Goal: Information Seeking & Learning: Learn about a topic

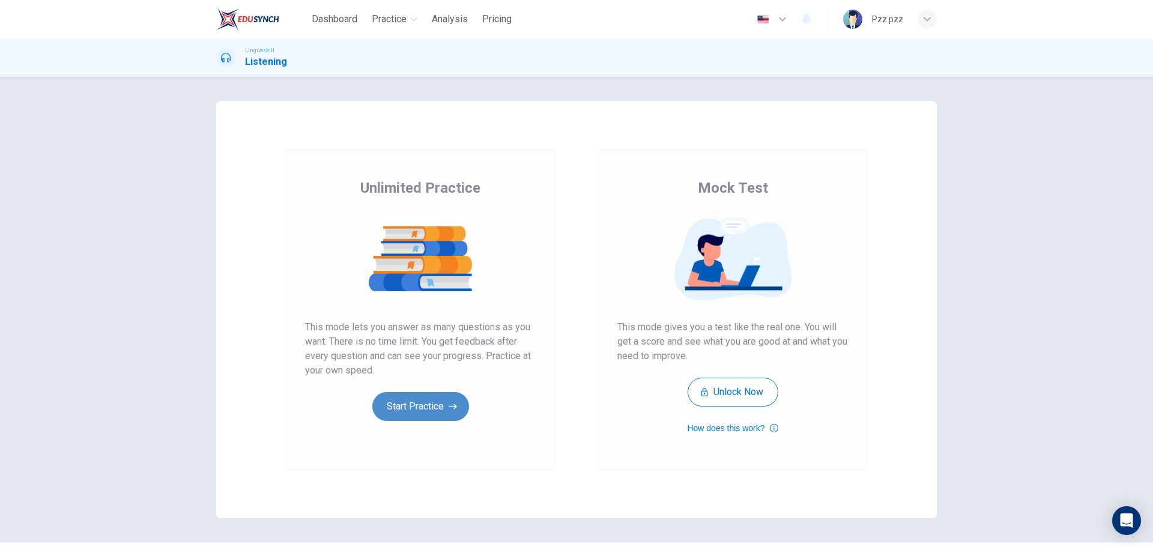
click at [423, 404] on button "Start Practice" at bounding box center [420, 406] width 97 height 29
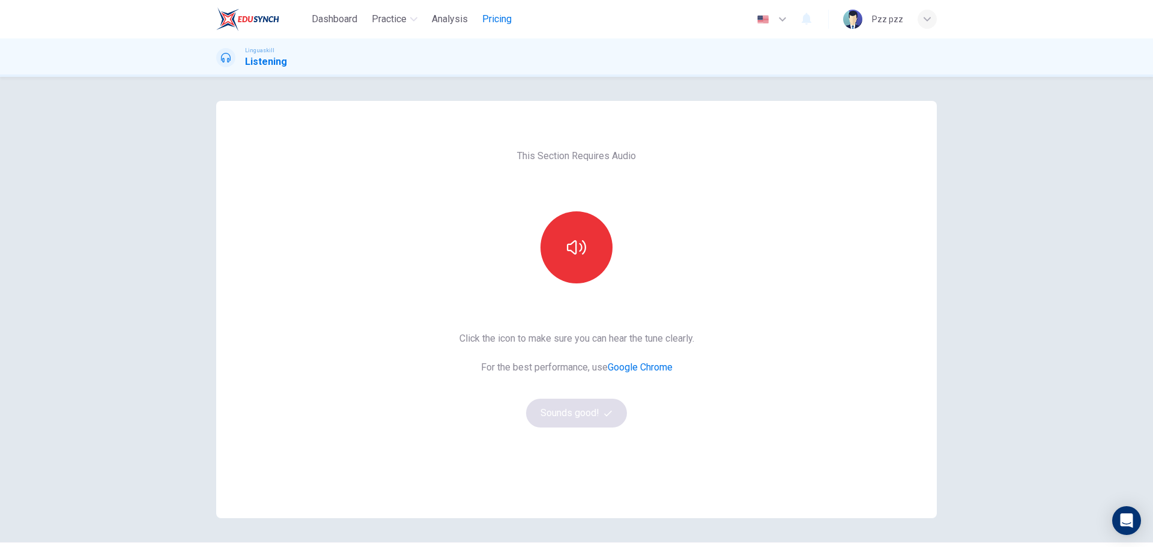
click at [494, 19] on span "Pricing" at bounding box center [496, 19] width 29 height 14
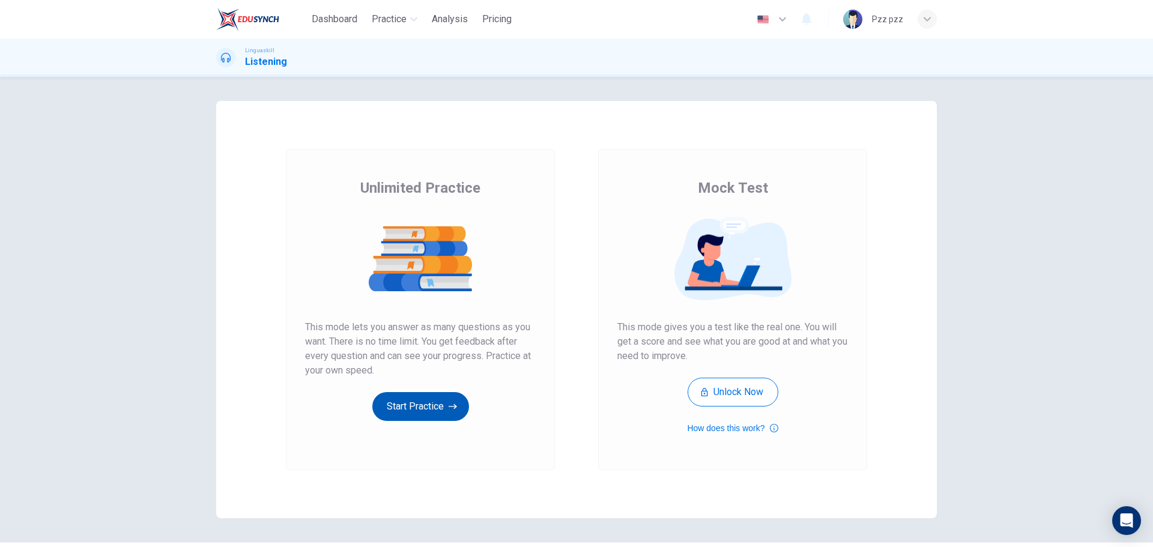
click at [403, 402] on button "Start Practice" at bounding box center [420, 406] width 97 height 29
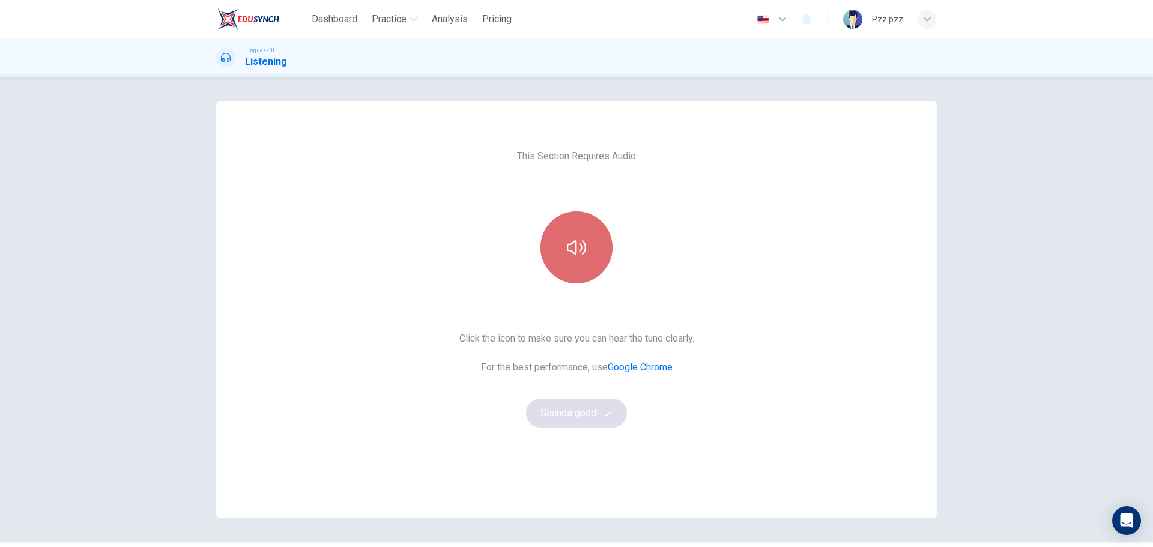
click at [571, 268] on button "button" at bounding box center [576, 247] width 72 height 72
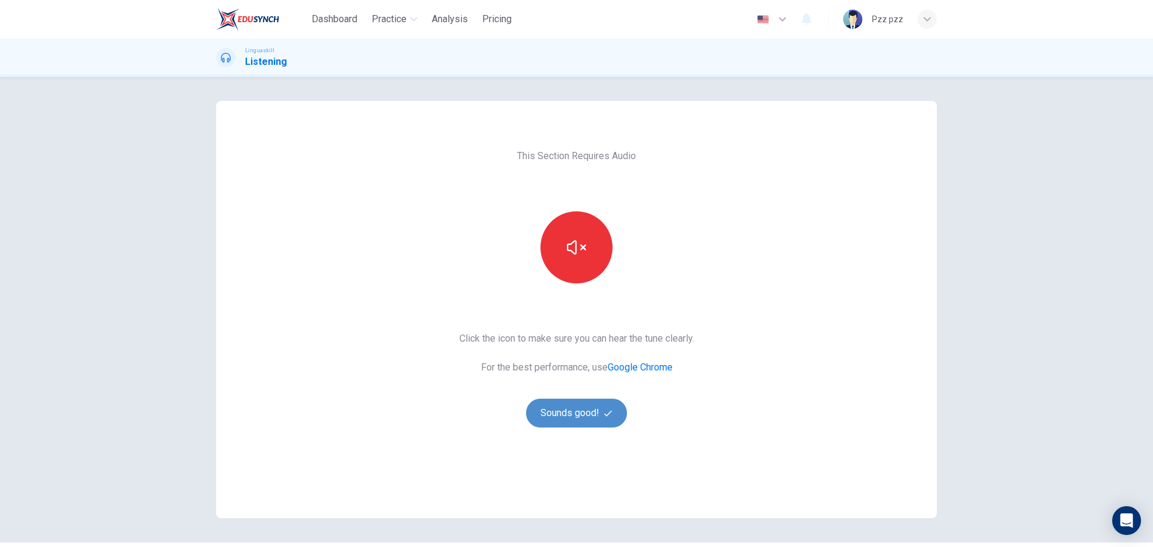
click at [578, 417] on button "Sounds good!" at bounding box center [576, 413] width 101 height 29
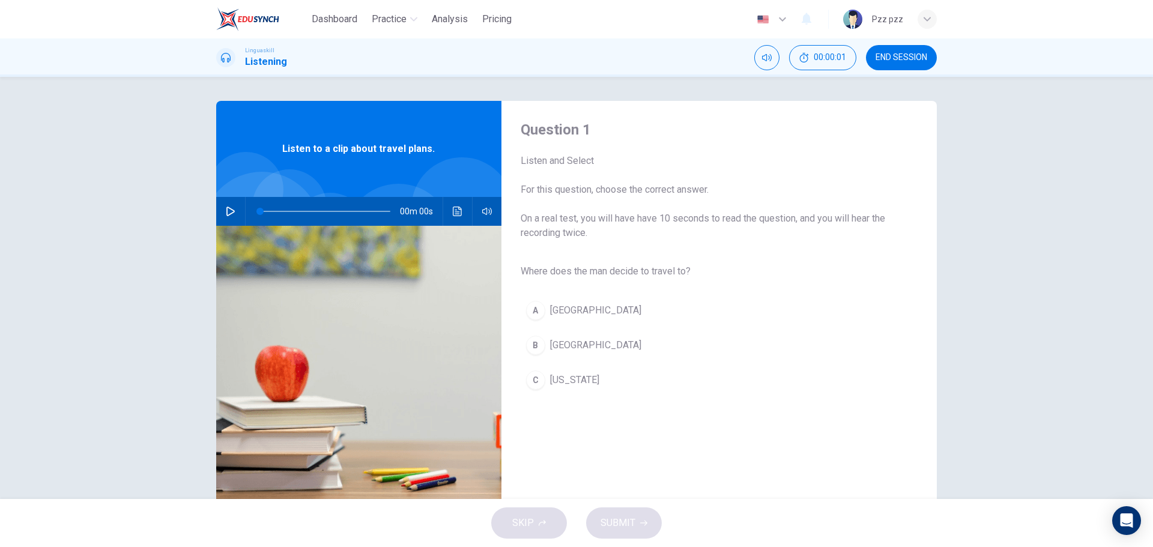
click at [207, 204] on div "Question 1 Listen and Select For this question, choose the correct answer. On a…" at bounding box center [576, 309] width 759 height 417
click at [228, 222] on button "button" at bounding box center [230, 211] width 19 height 29
type input "0"
click at [567, 343] on span "[GEOGRAPHIC_DATA]" at bounding box center [595, 345] width 91 height 14
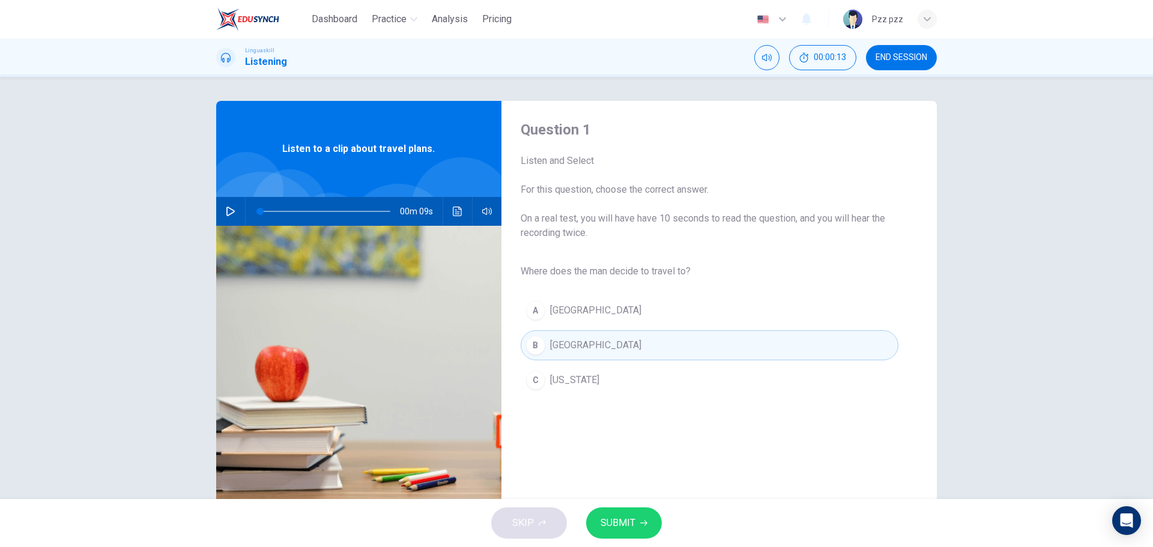
click at [621, 522] on span "SUBMIT" at bounding box center [617, 523] width 35 height 17
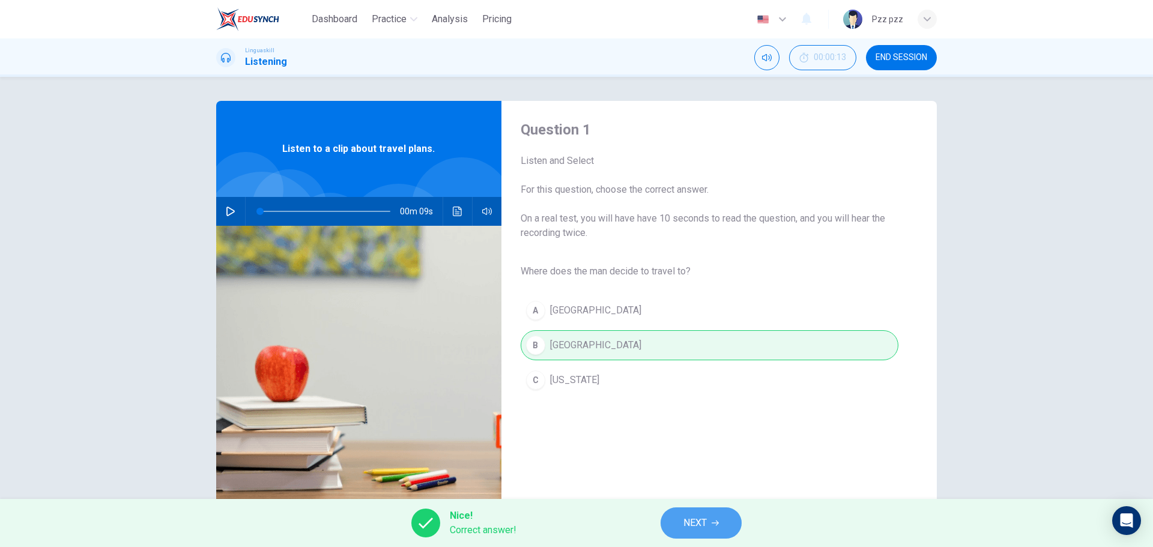
click at [686, 514] on button "NEXT" at bounding box center [700, 522] width 81 height 31
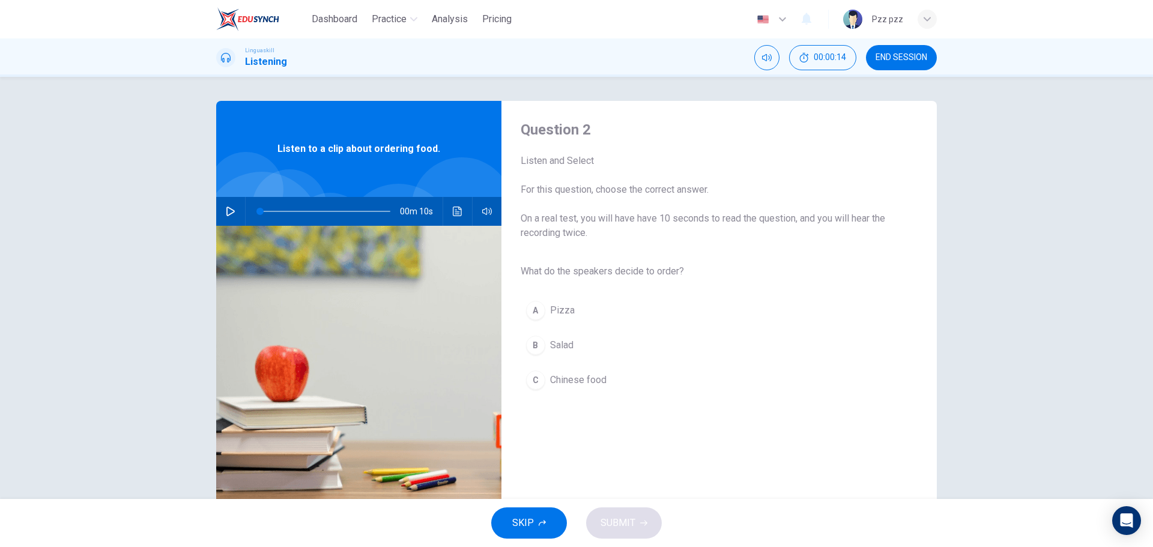
click at [221, 210] on button "button" at bounding box center [230, 211] width 19 height 29
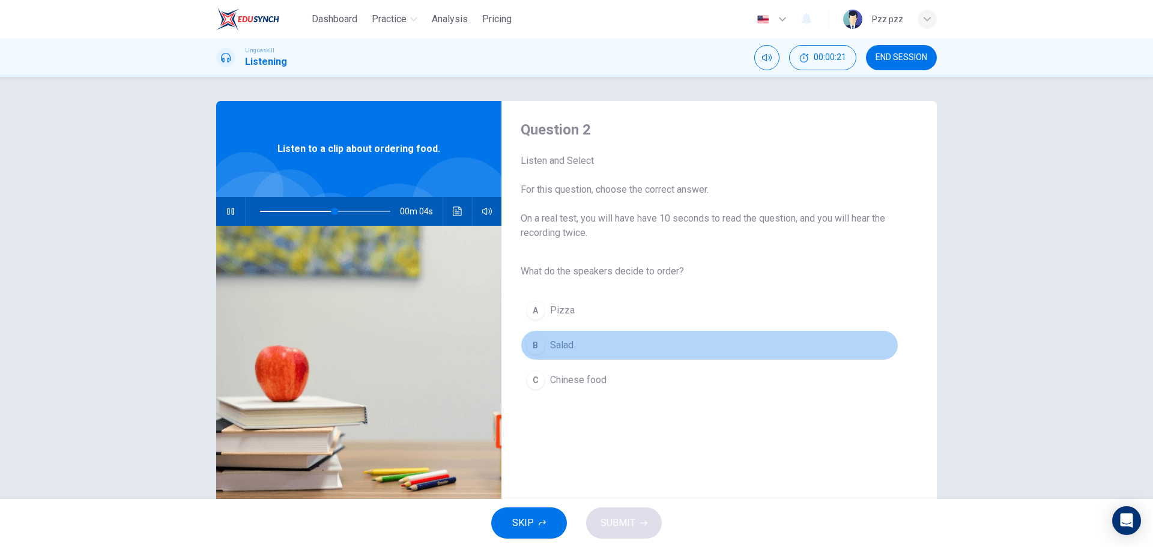
click at [565, 344] on span "Salad" at bounding box center [561, 345] width 23 height 14
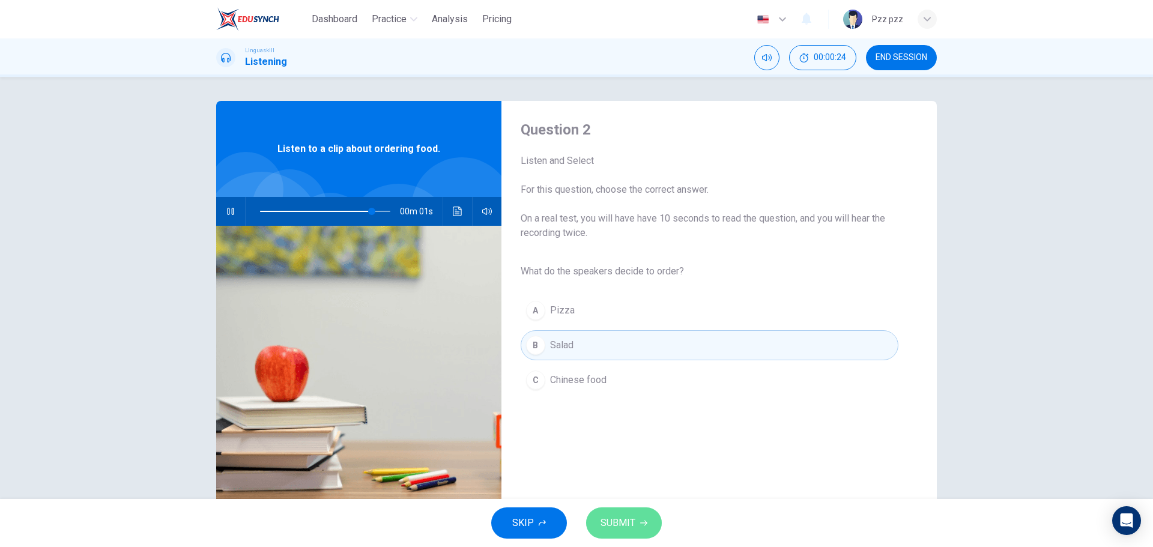
click at [614, 527] on span "SUBMIT" at bounding box center [617, 523] width 35 height 17
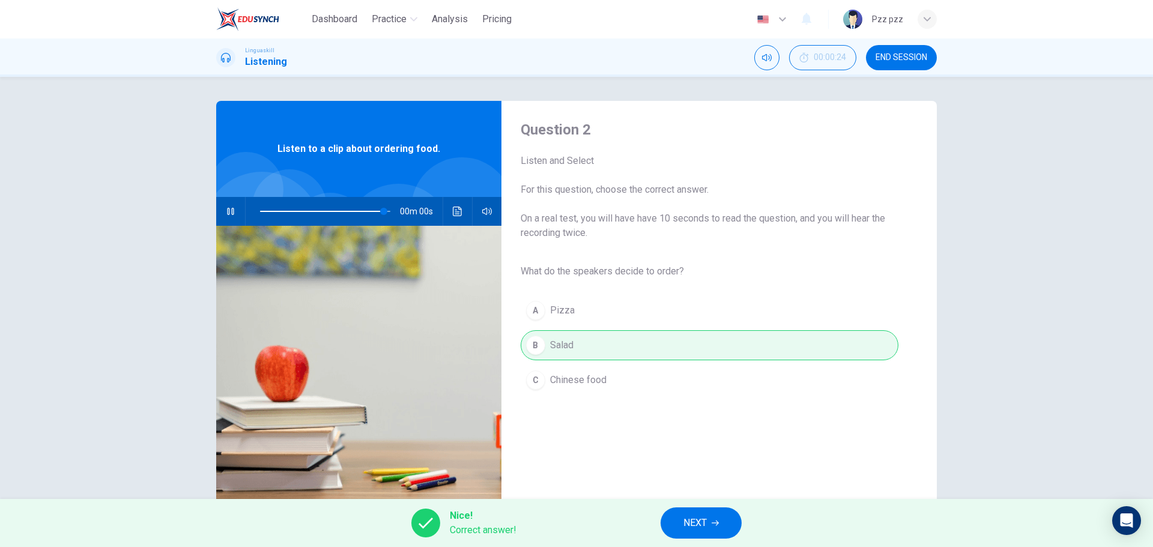
type input "0"
click at [698, 522] on span "NEXT" at bounding box center [694, 523] width 23 height 17
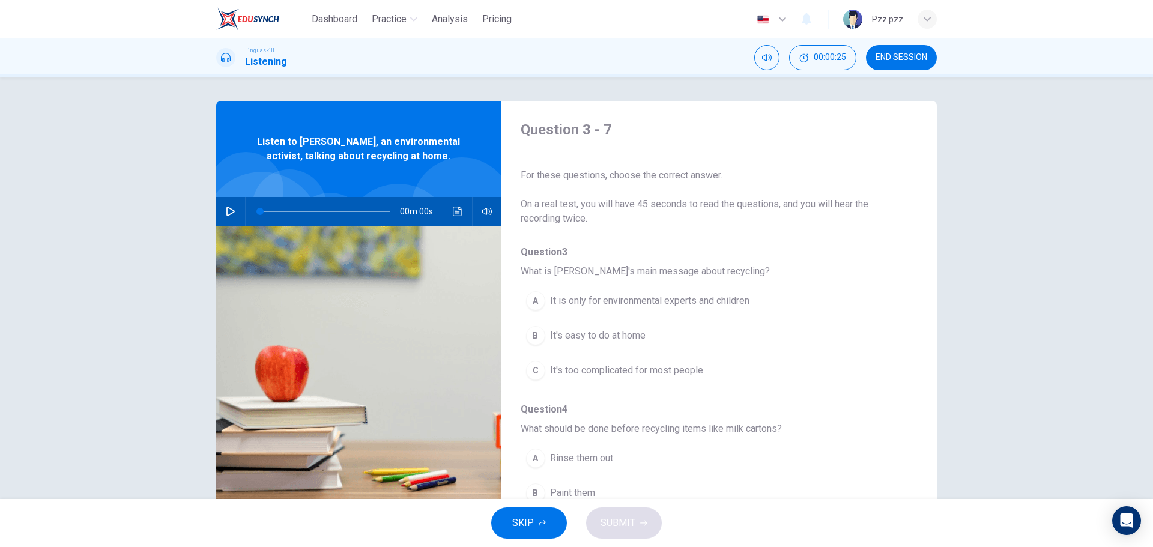
click at [229, 215] on icon "button" at bounding box center [231, 212] width 10 height 10
type input "0"
click at [683, 363] on span "It's too complicated for most people" at bounding box center [626, 370] width 153 height 14
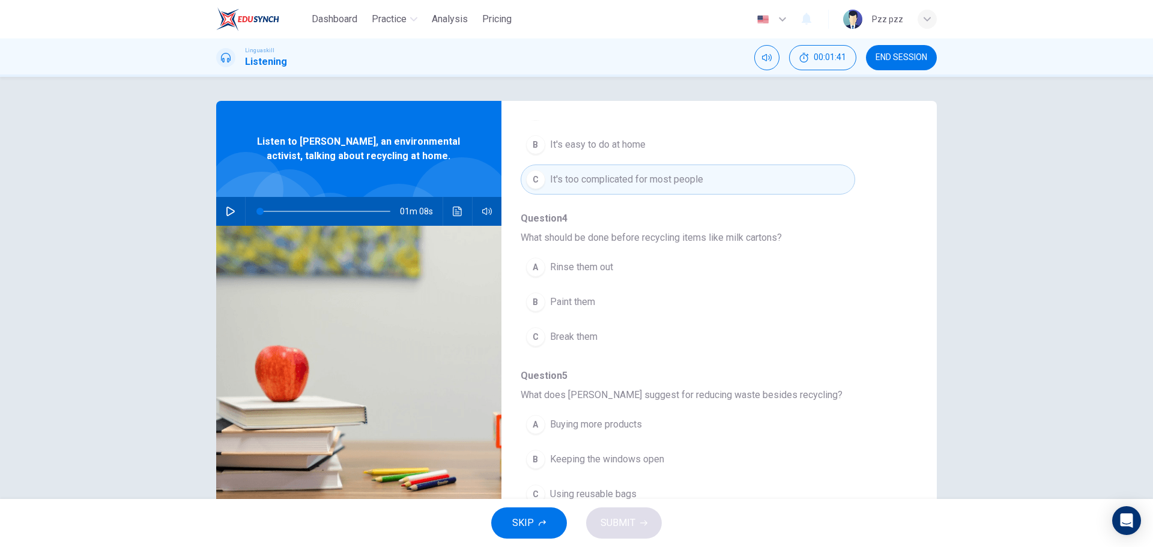
scroll to position [240, 0]
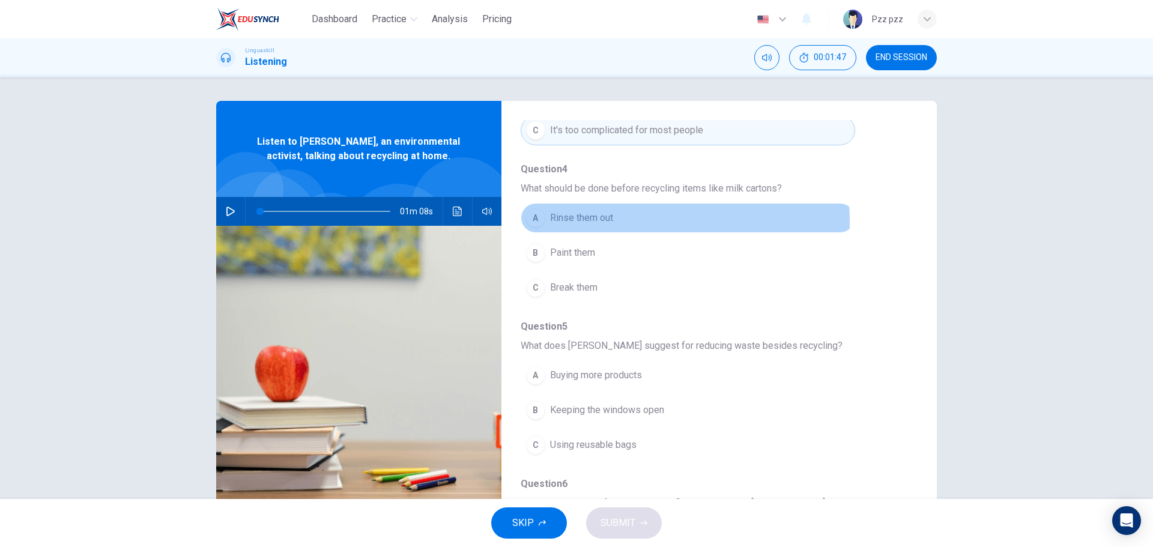
click at [596, 221] on span "Rinse them out" at bounding box center [581, 218] width 63 height 14
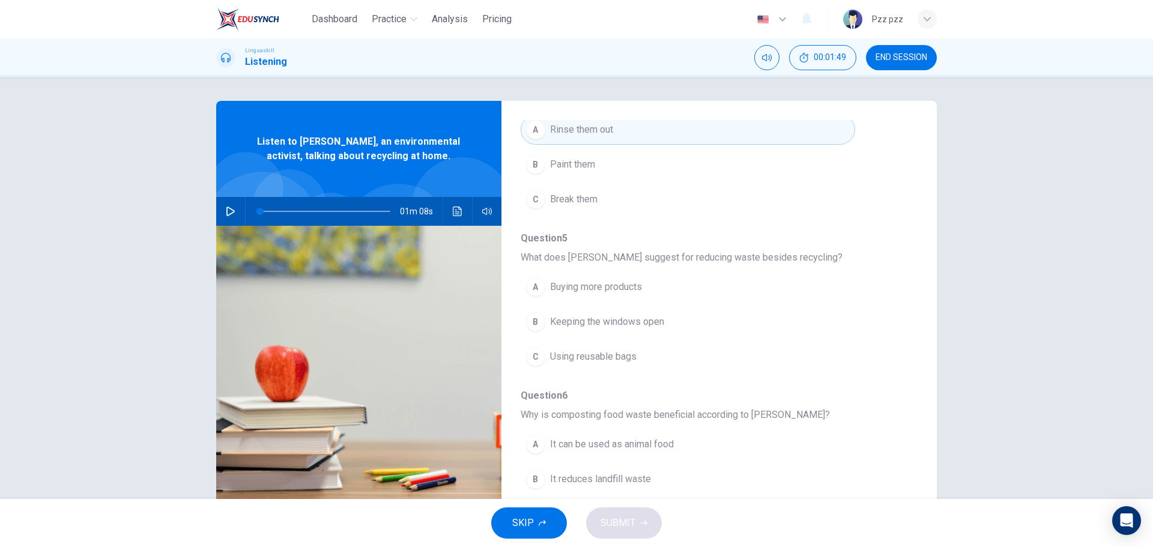
scroll to position [300, 0]
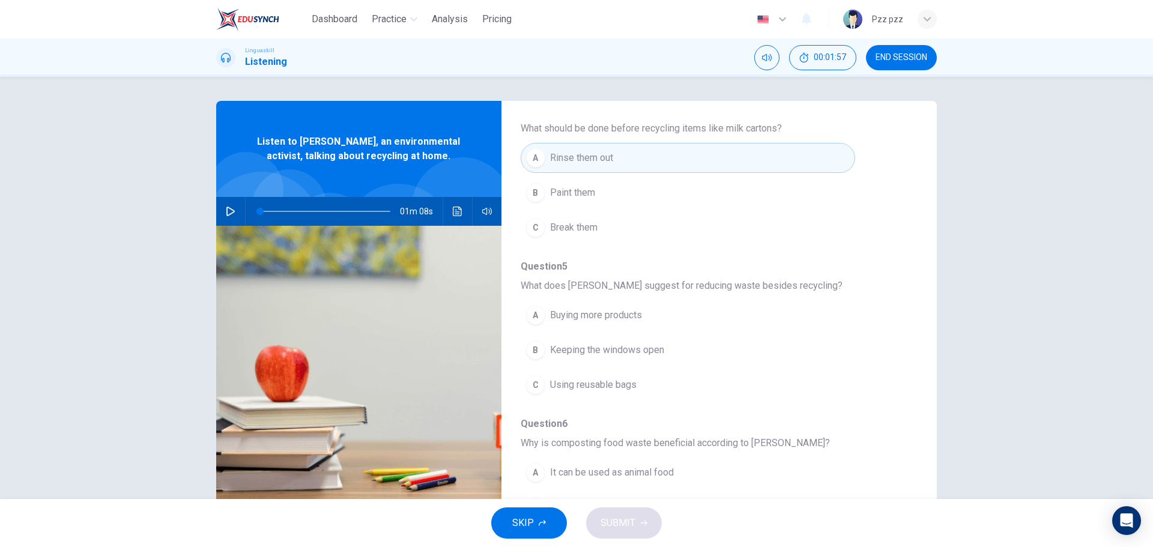
click at [607, 390] on span "Using reusable bags" at bounding box center [593, 385] width 86 height 14
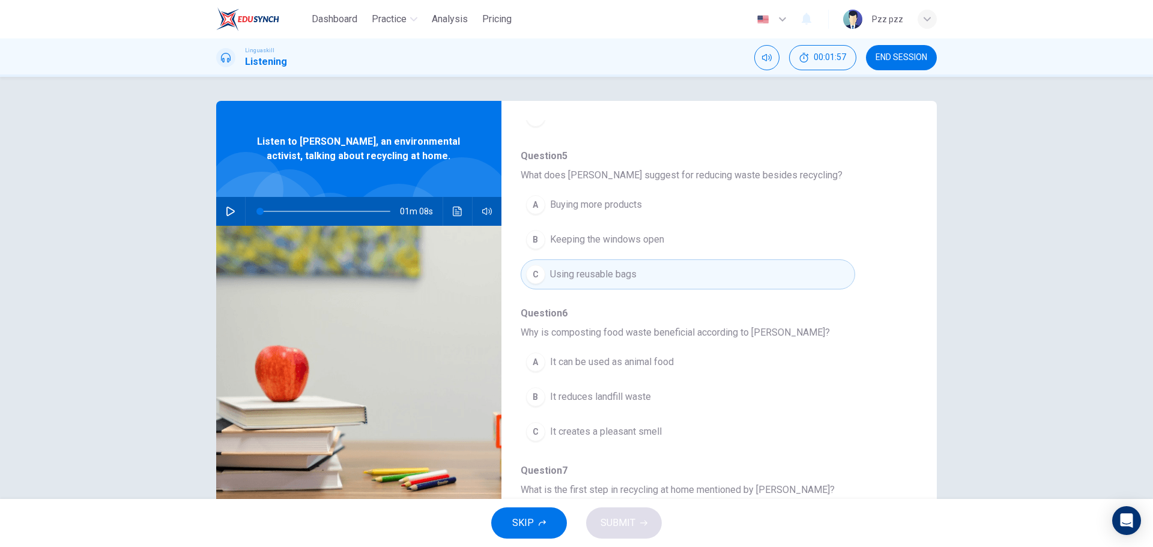
scroll to position [420, 0]
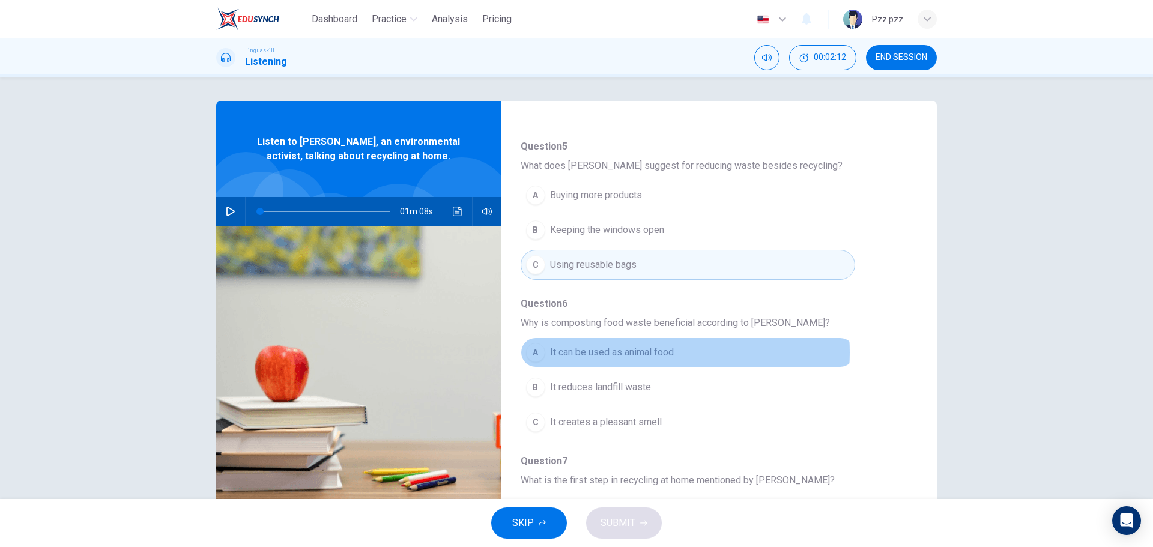
click at [640, 352] on span "It can be used as animal food" at bounding box center [612, 352] width 124 height 14
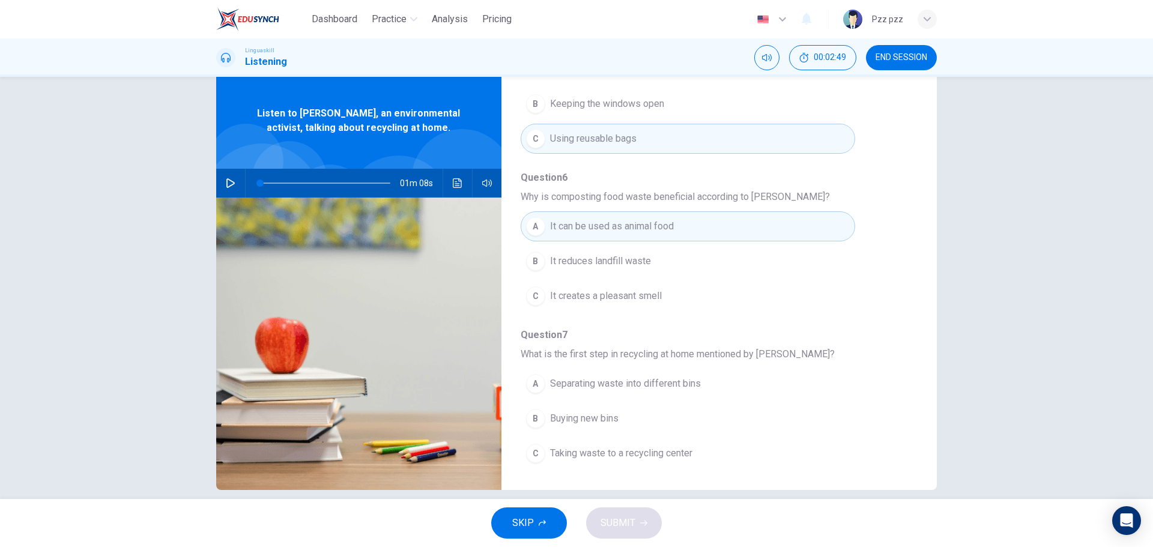
scroll to position [43, 0]
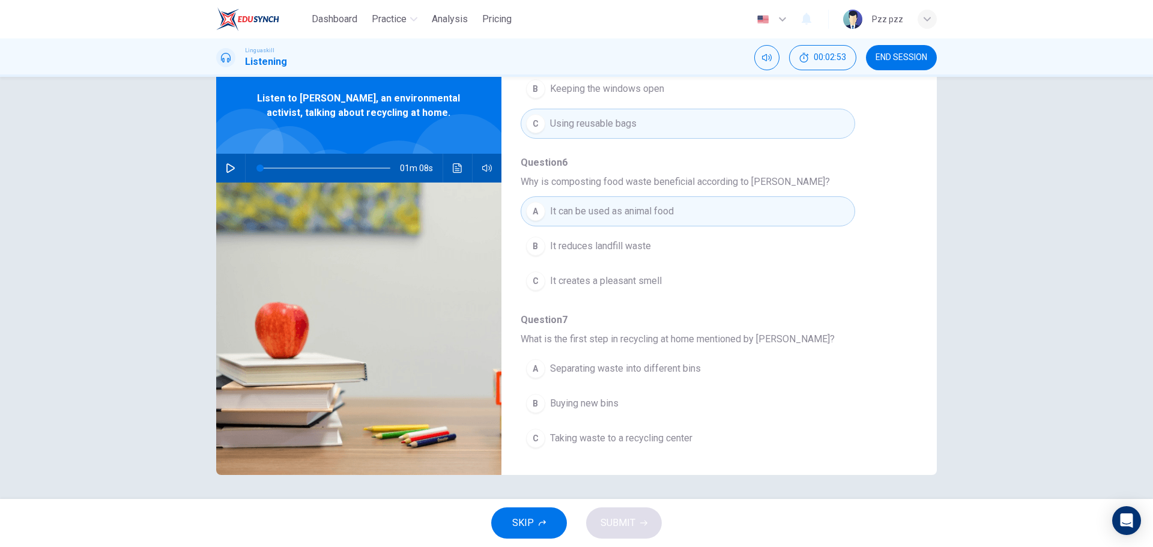
click at [660, 372] on span "Separating waste into different bins" at bounding box center [625, 368] width 151 height 14
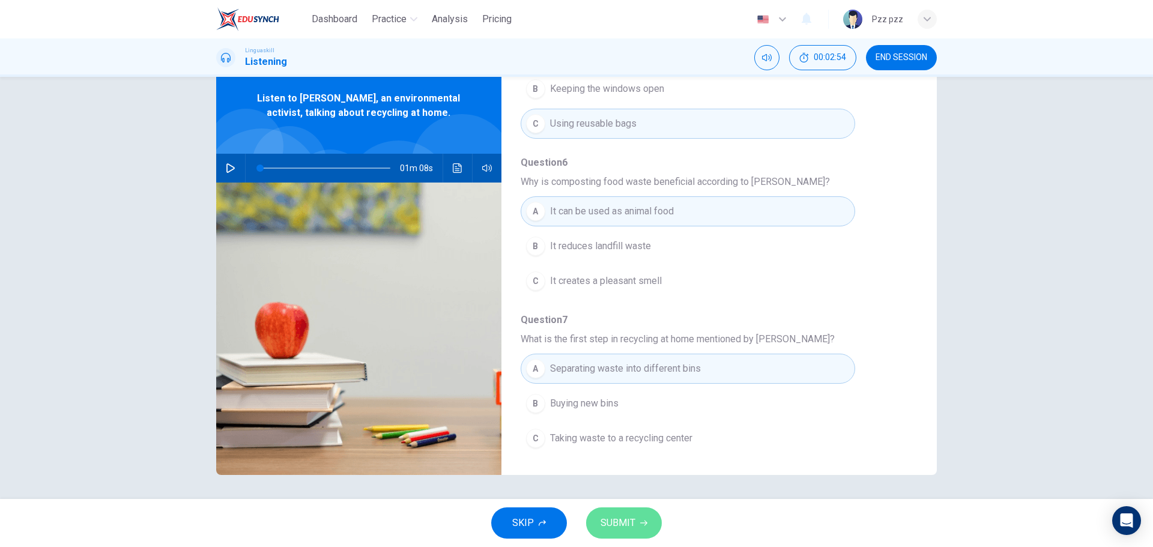
click at [636, 518] on button "SUBMIT" at bounding box center [624, 522] width 76 height 31
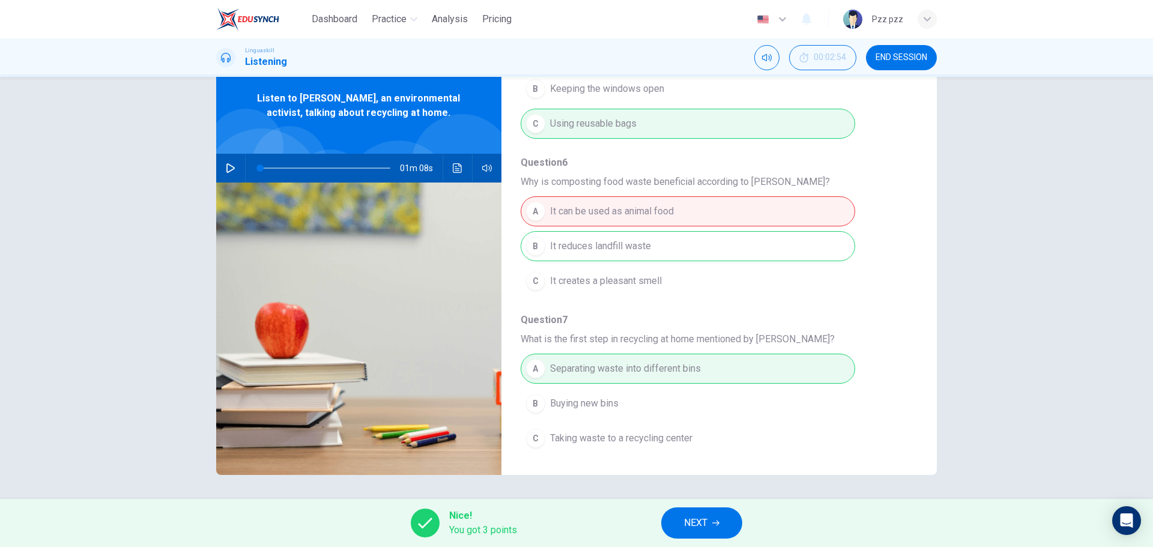
click at [701, 523] on span "NEXT" at bounding box center [695, 523] width 23 height 17
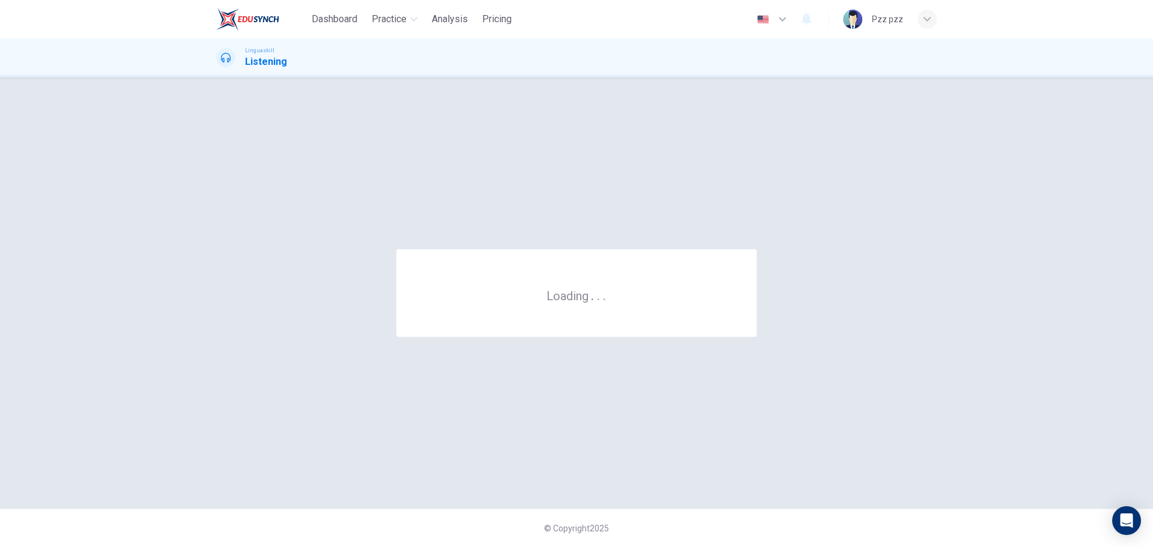
scroll to position [0, 0]
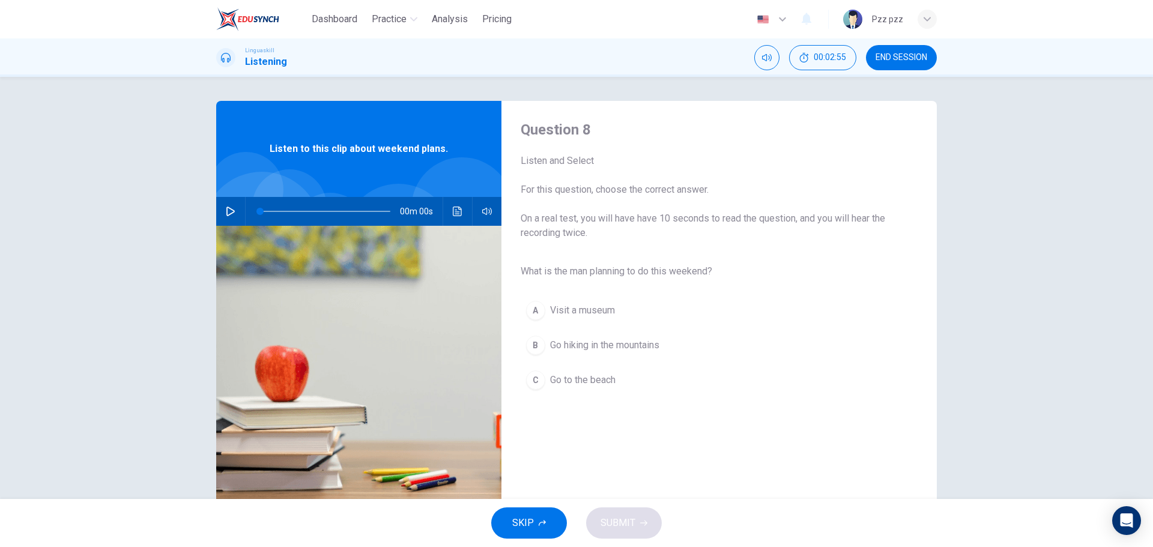
click at [221, 216] on button "button" at bounding box center [230, 211] width 19 height 29
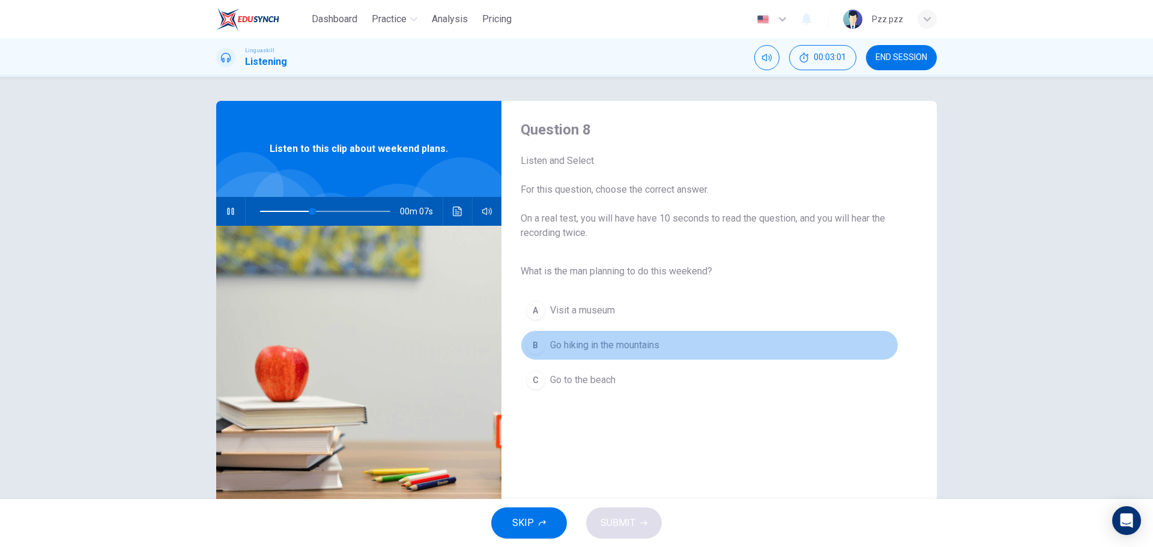
click at [609, 345] on span "Go hiking in the mountains" at bounding box center [604, 345] width 109 height 14
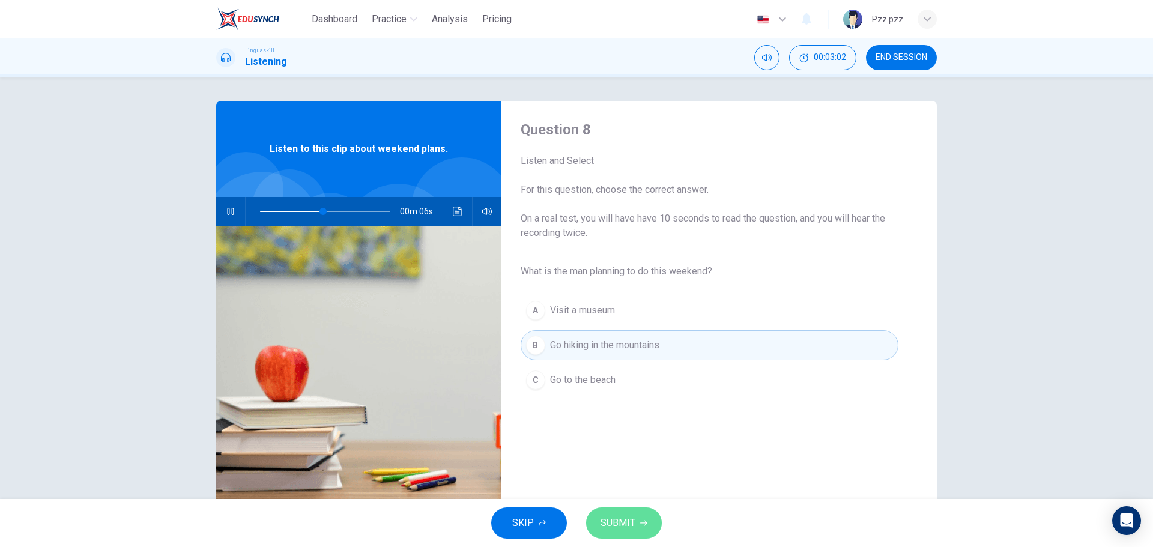
click at [627, 530] on span "SUBMIT" at bounding box center [617, 523] width 35 height 17
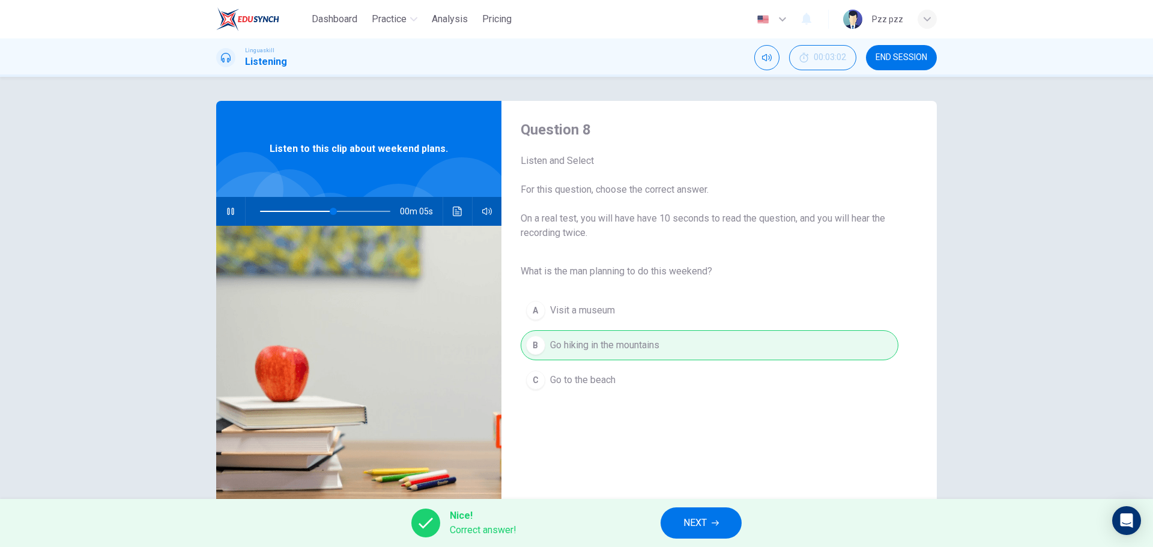
type input "64"
click at [709, 538] on button "NEXT" at bounding box center [700, 522] width 81 height 31
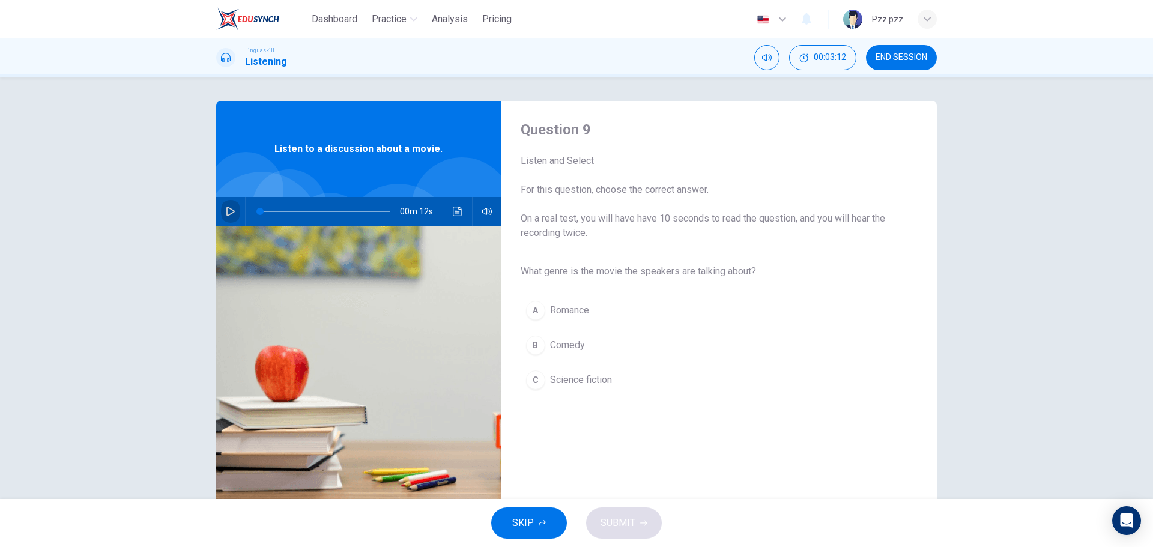
click at [230, 216] on icon "button" at bounding box center [231, 212] width 10 height 10
click at [701, 354] on button "B Comedy" at bounding box center [710, 345] width 378 height 30
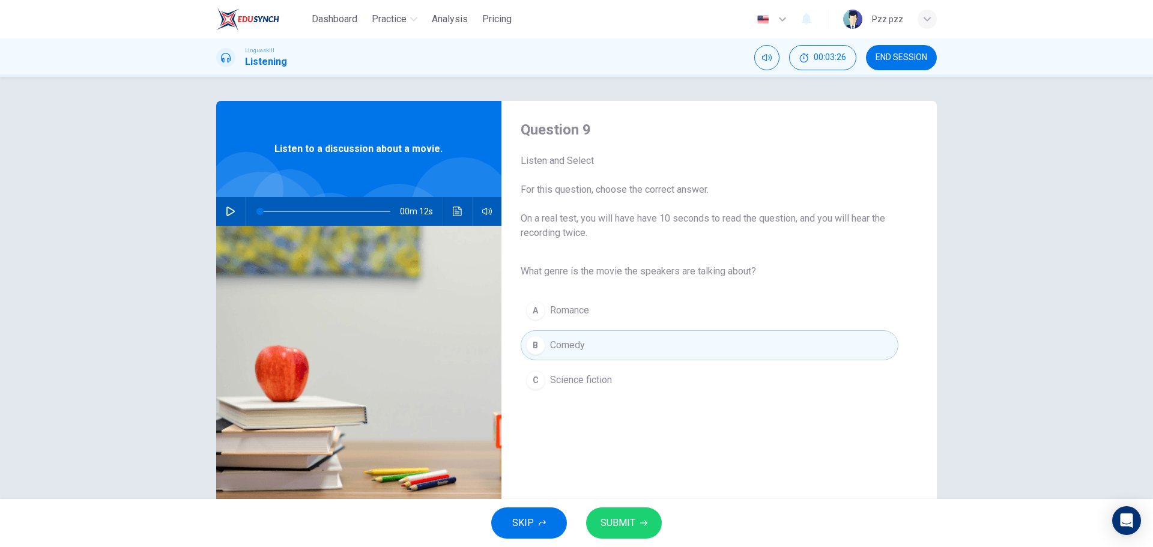
click at [226, 213] on icon "button" at bounding box center [231, 212] width 10 height 10
click at [597, 382] on span "Science fiction" at bounding box center [581, 380] width 62 height 14
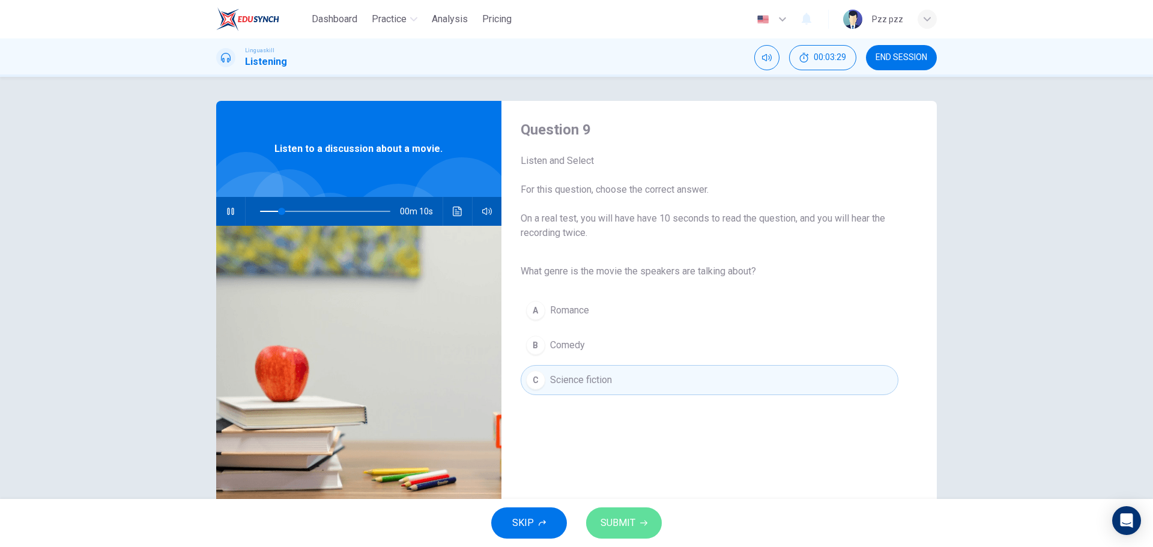
click at [631, 520] on span "SUBMIT" at bounding box center [617, 523] width 35 height 17
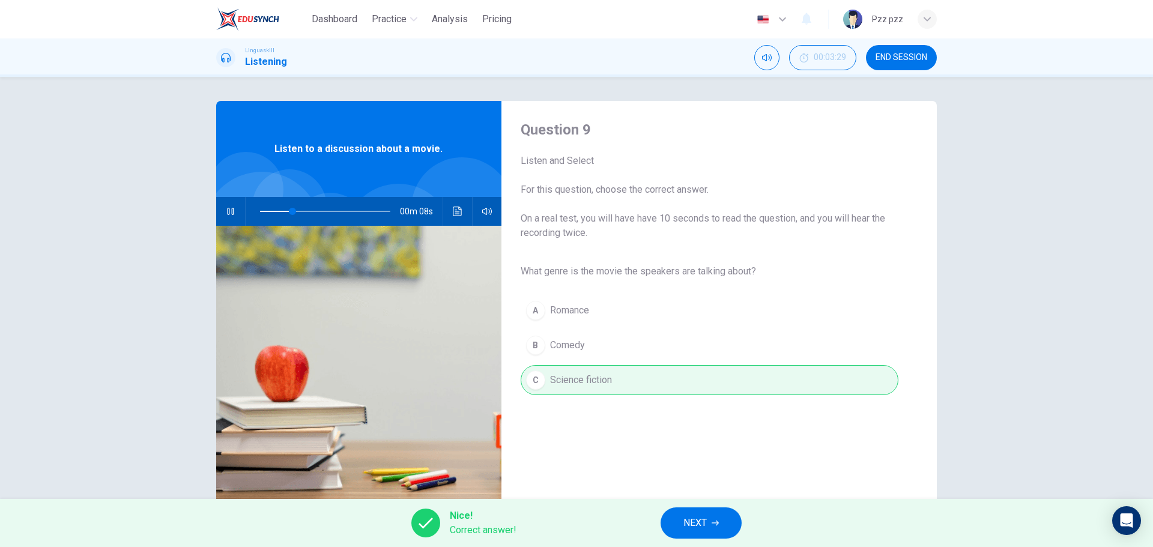
type input "33"
click at [688, 519] on span "NEXT" at bounding box center [694, 523] width 23 height 17
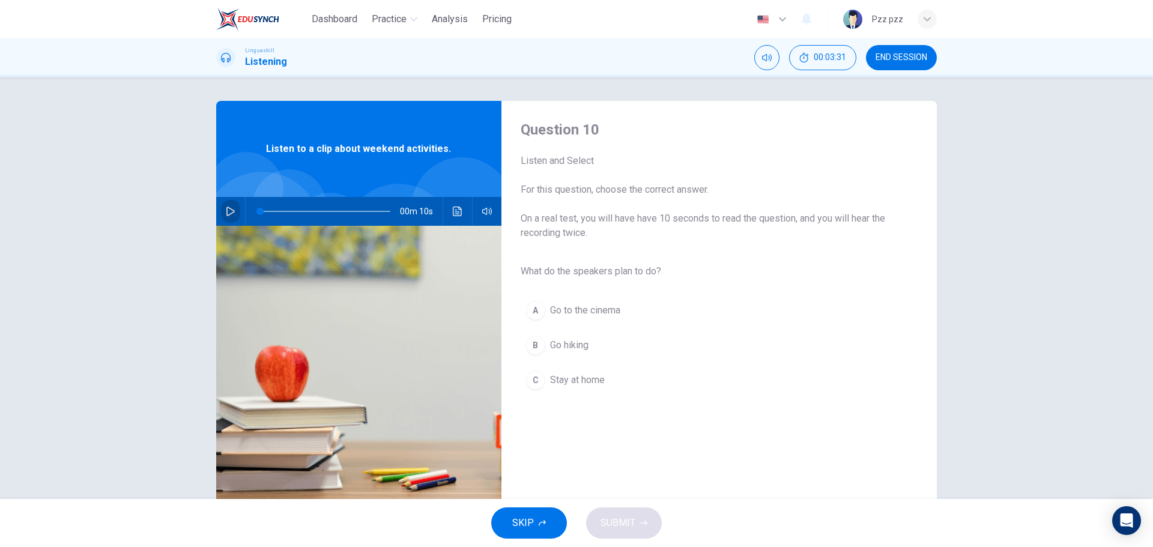
click at [226, 215] on icon "button" at bounding box center [230, 212] width 8 height 10
type input "0"
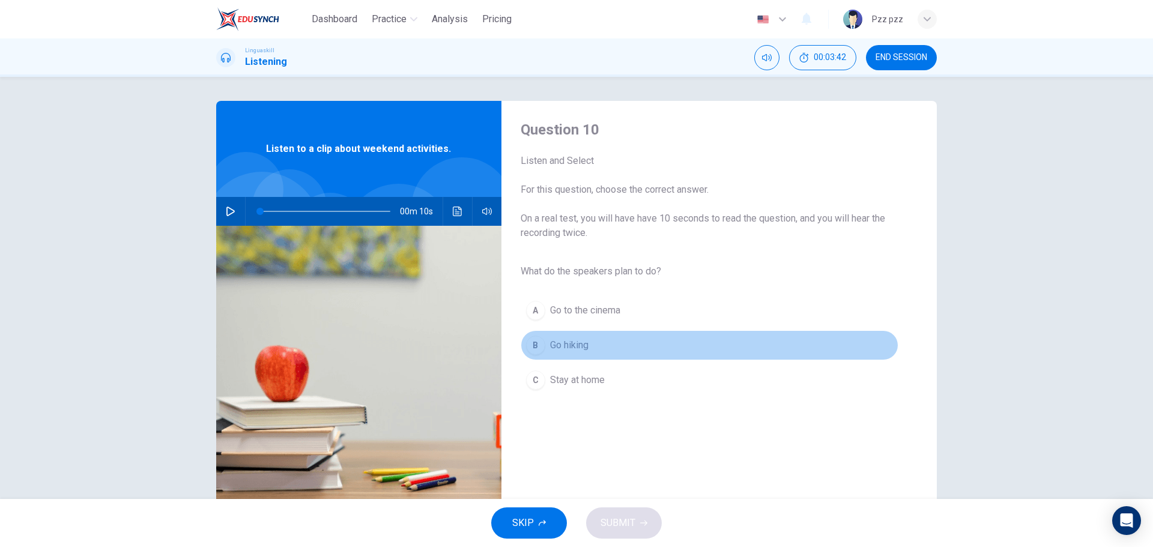
click at [573, 345] on span "Go hiking" at bounding box center [569, 345] width 38 height 14
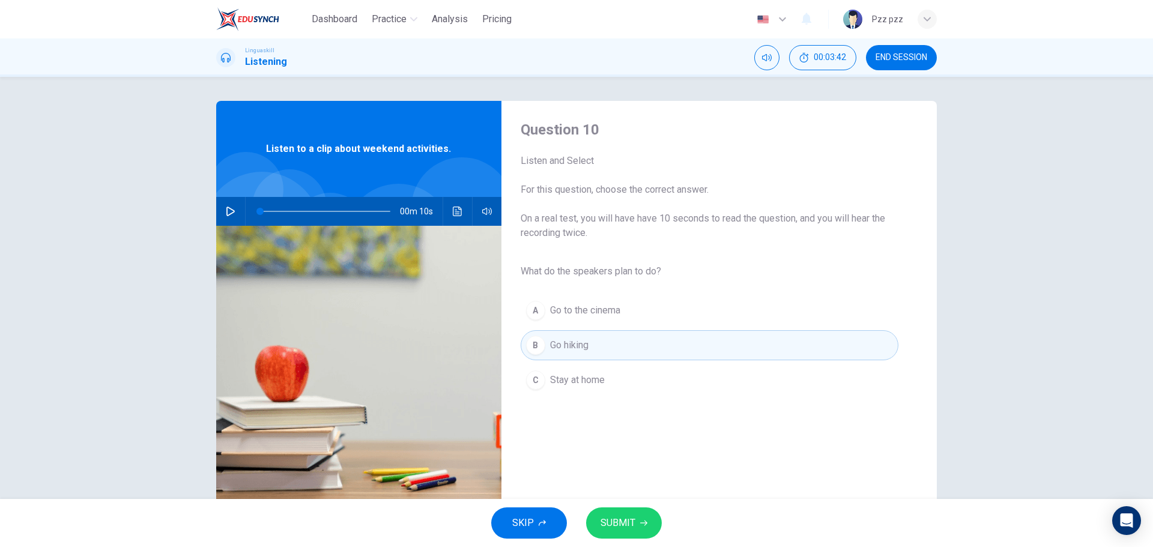
click at [634, 521] on span "SUBMIT" at bounding box center [617, 523] width 35 height 17
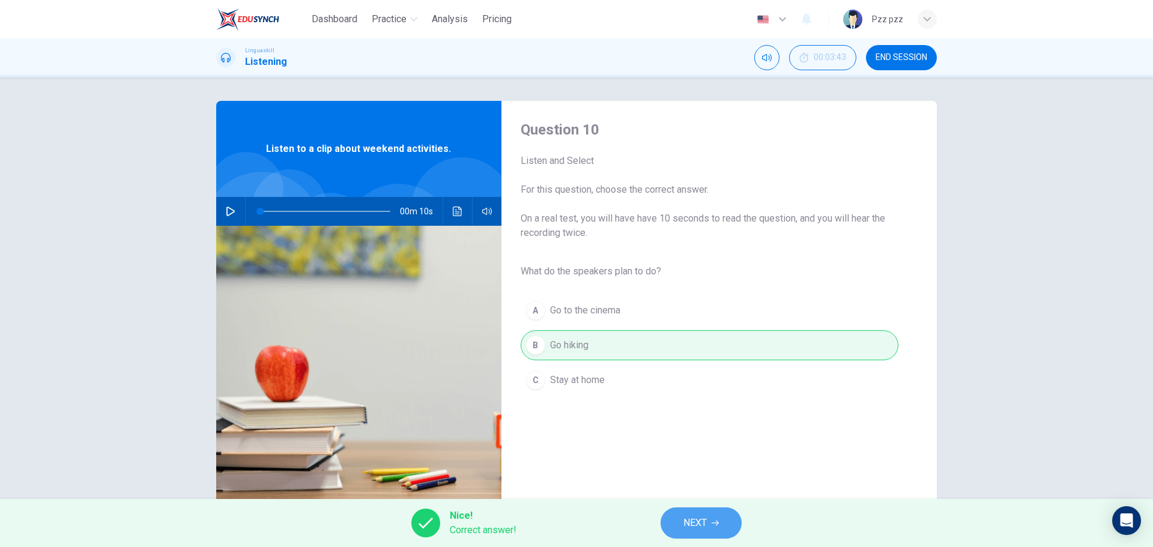
click at [690, 521] on span "NEXT" at bounding box center [694, 523] width 23 height 17
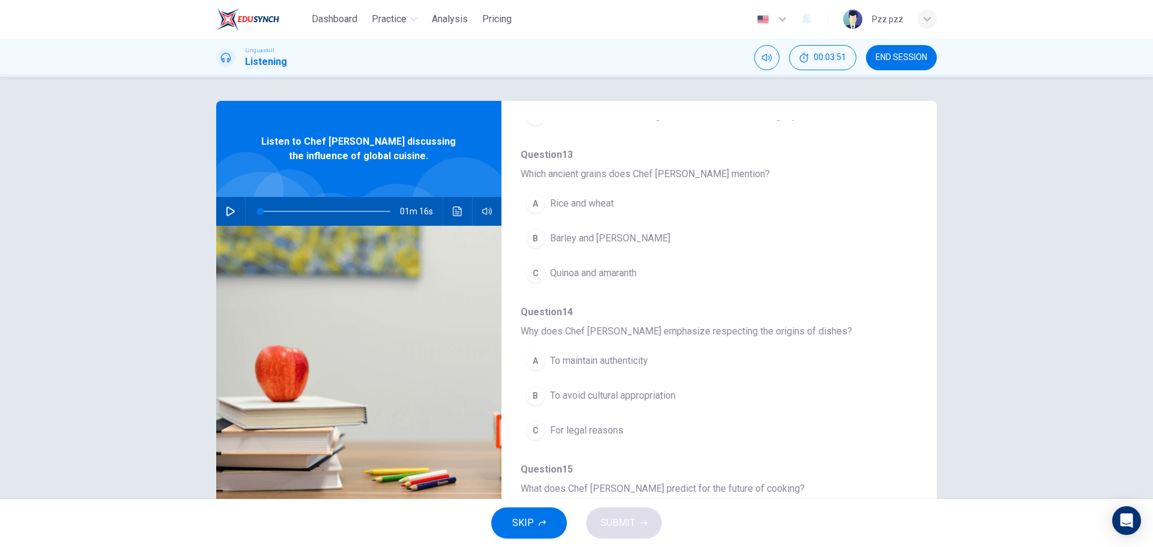
scroll to position [518, 0]
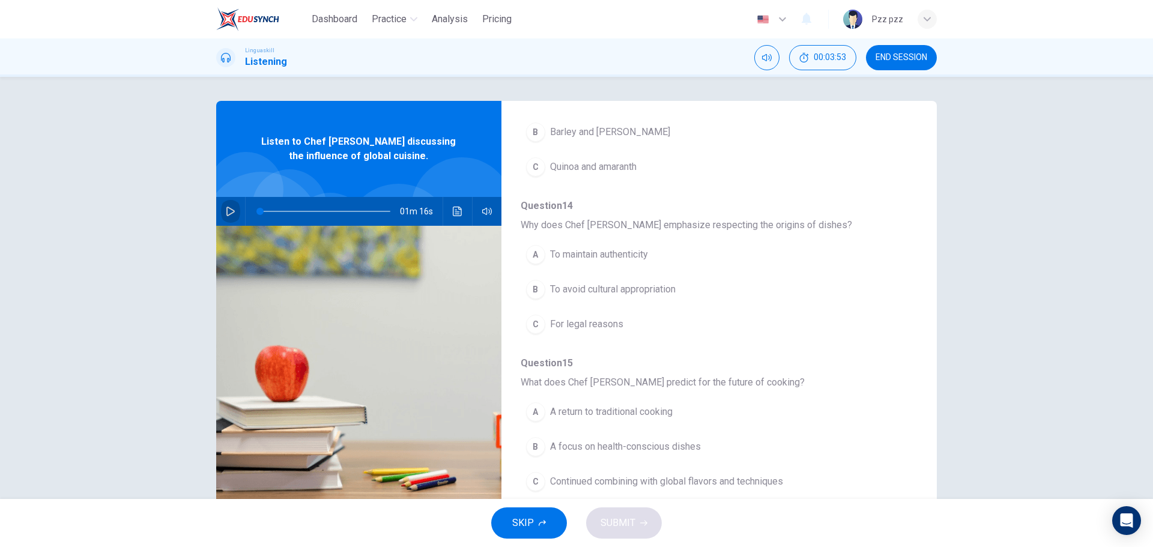
click at [227, 207] on icon "button" at bounding box center [231, 212] width 10 height 10
click at [699, 261] on button "A To maintain authenticity" at bounding box center [688, 255] width 334 height 30
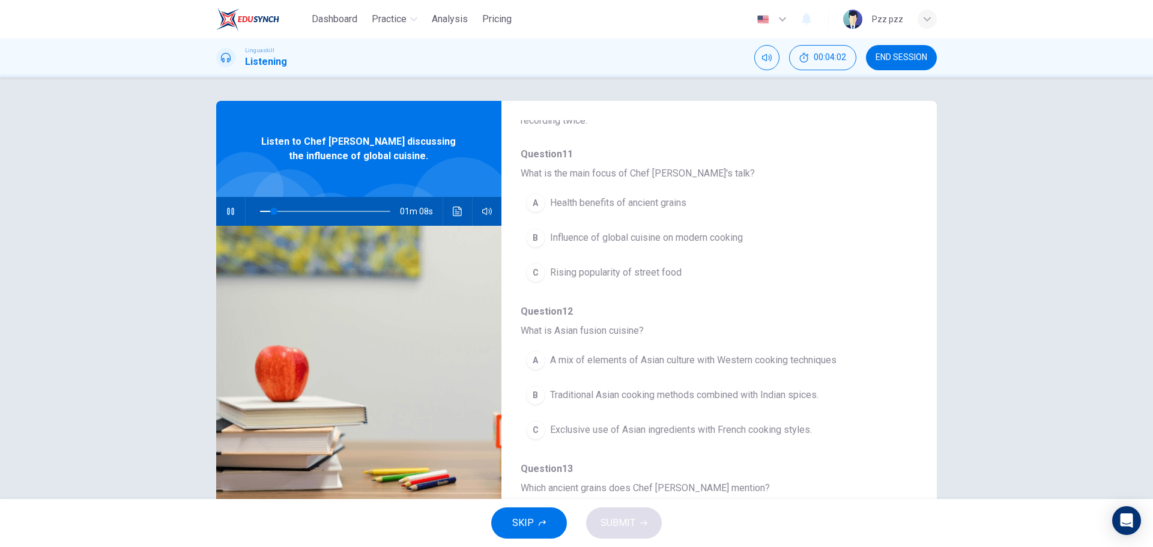
scroll to position [38, 0]
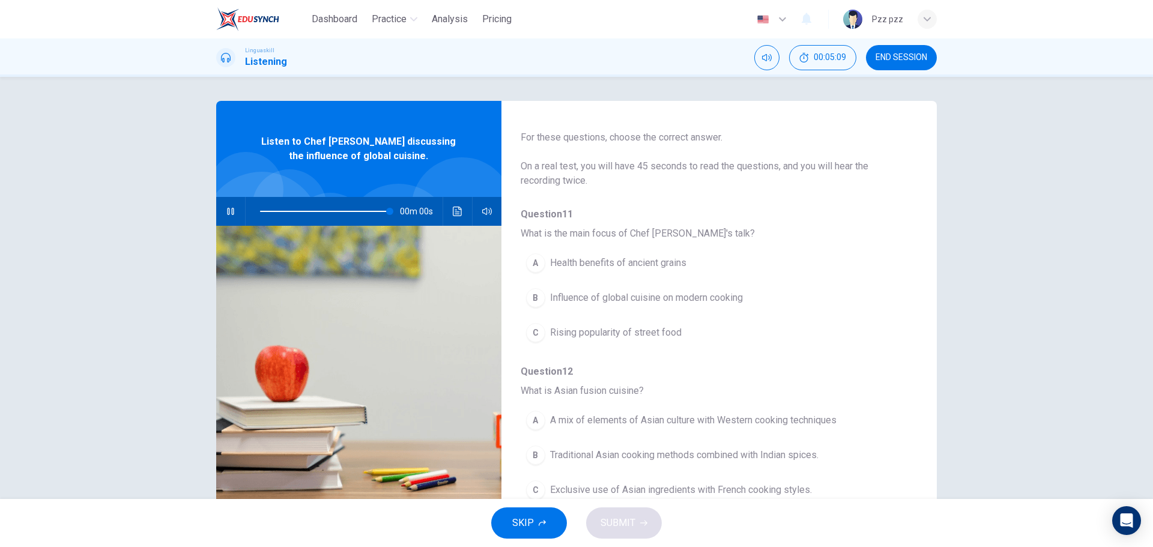
type input "0"
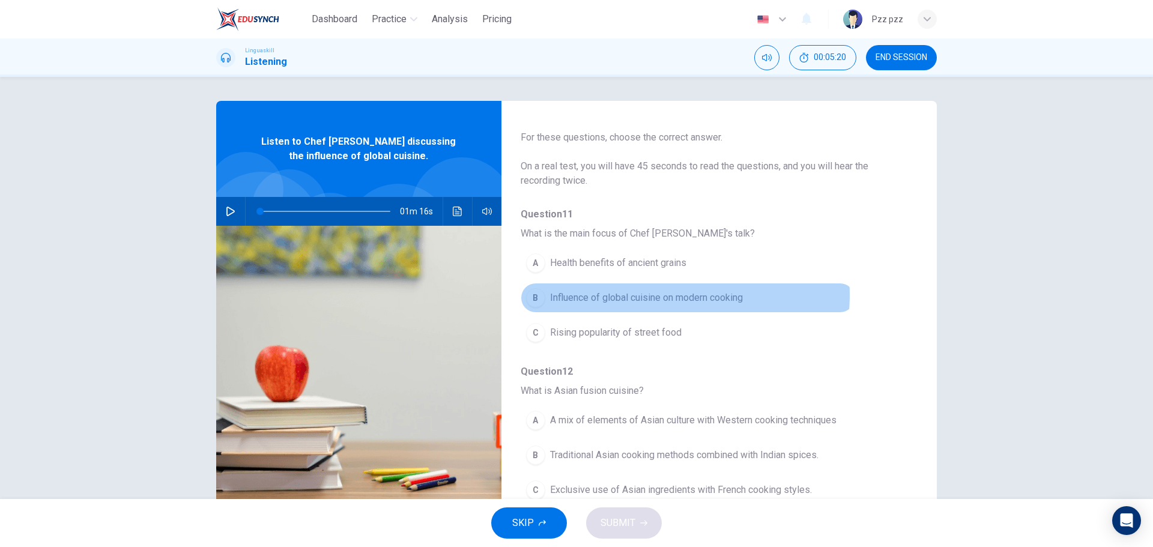
click at [653, 295] on span "Influence of global cuisine on modern cooking" at bounding box center [646, 298] width 193 height 14
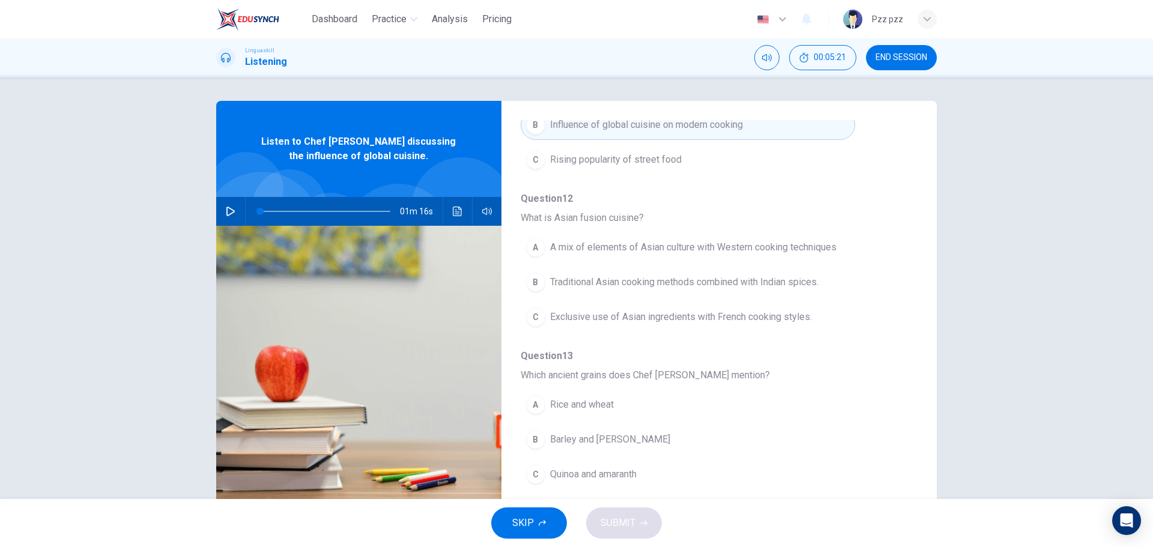
scroll to position [218, 0]
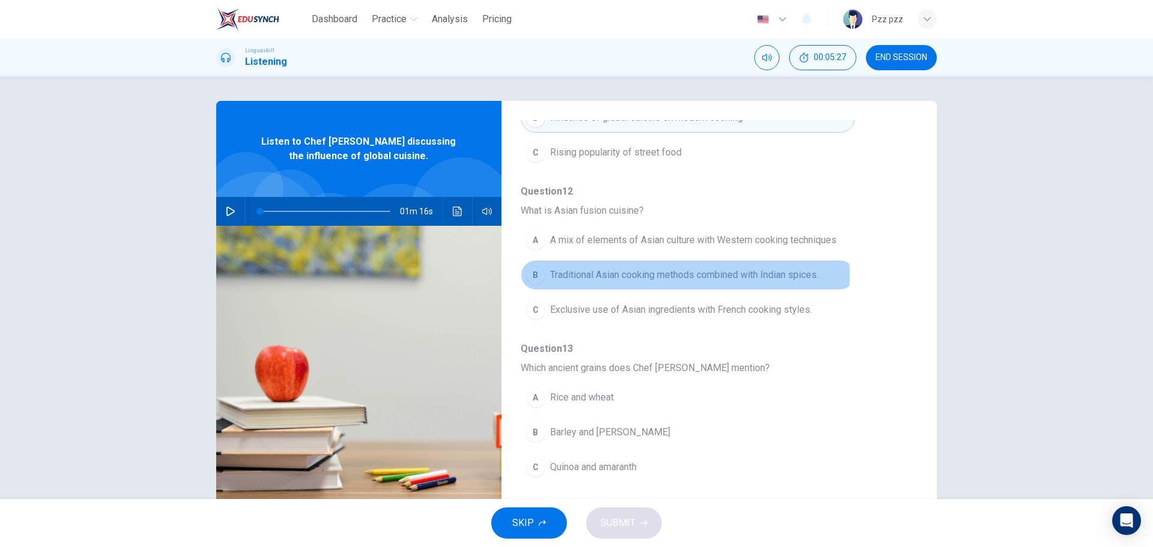
click at [657, 275] on span "Traditional Asian cooking methods combined with Indian spices." at bounding box center [684, 275] width 268 height 14
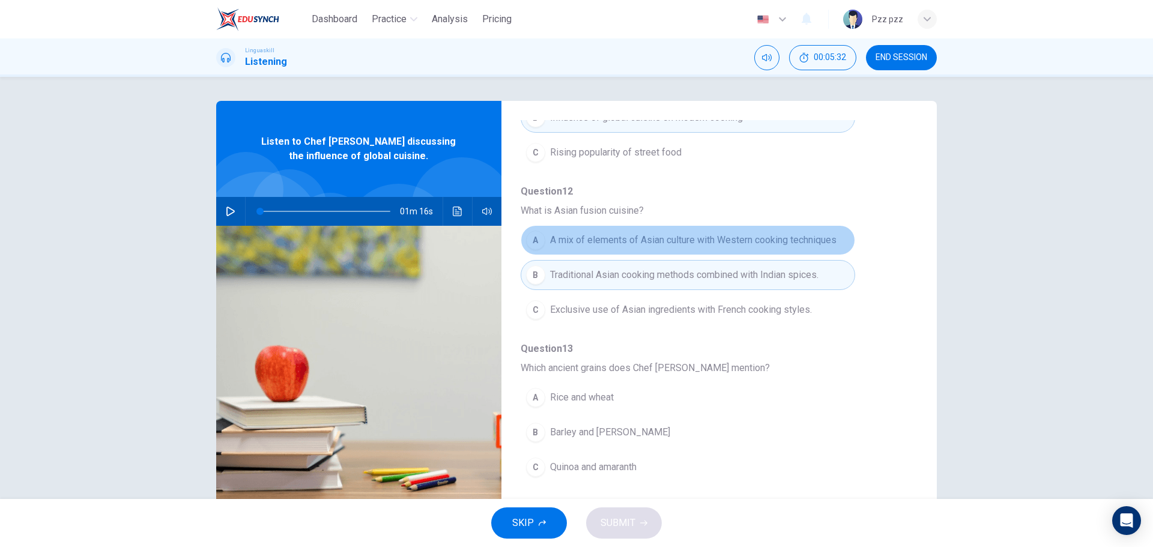
click at [700, 242] on span "A mix of elements of Asian culture with Western cooking techniques" at bounding box center [693, 240] width 286 height 14
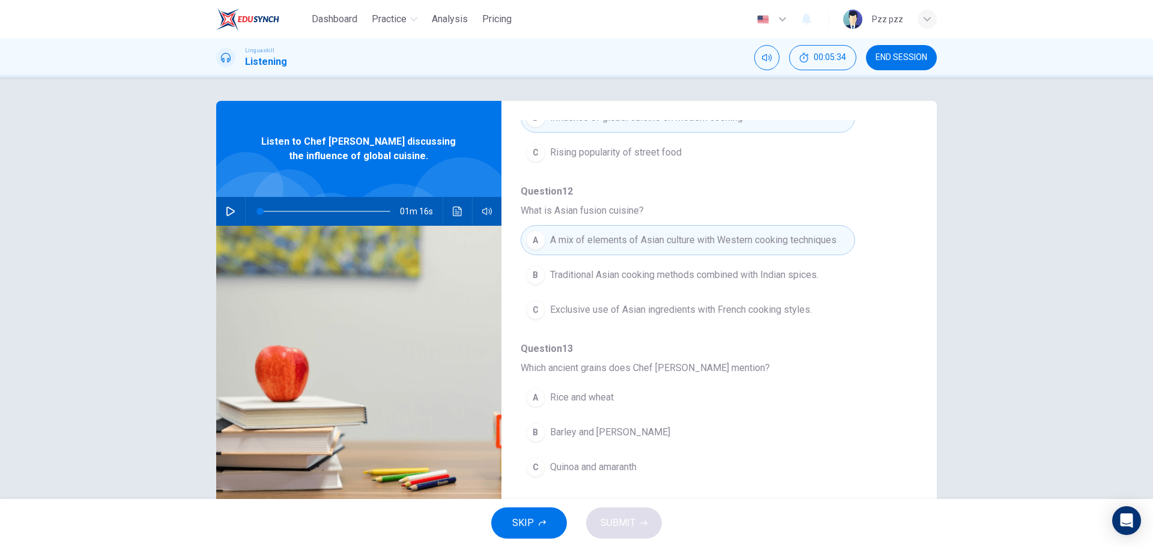
scroll to position [278, 0]
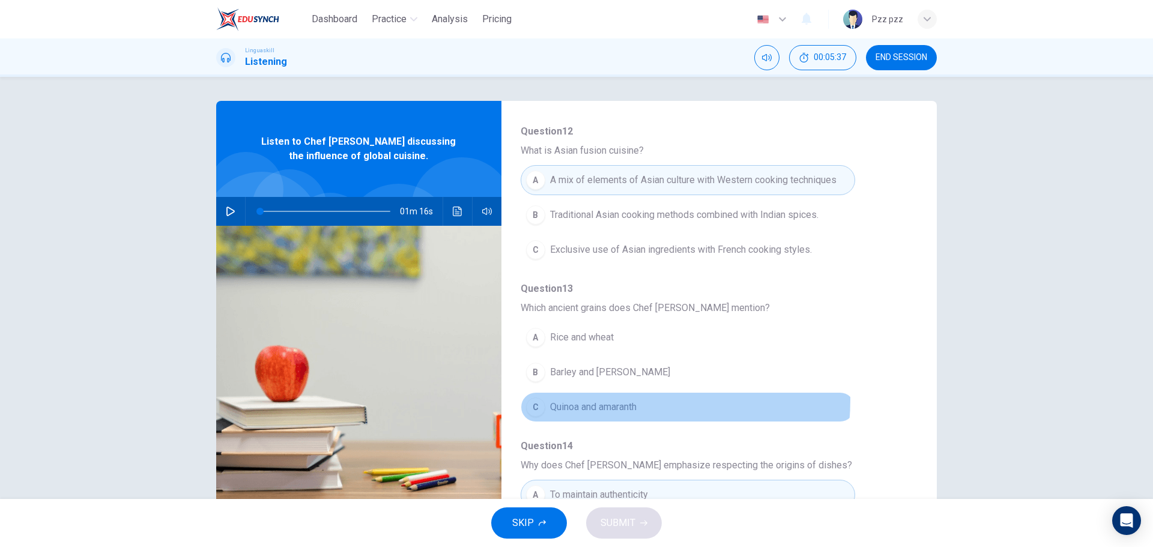
click at [611, 400] on span "Quinoa and amaranth" at bounding box center [593, 407] width 86 height 14
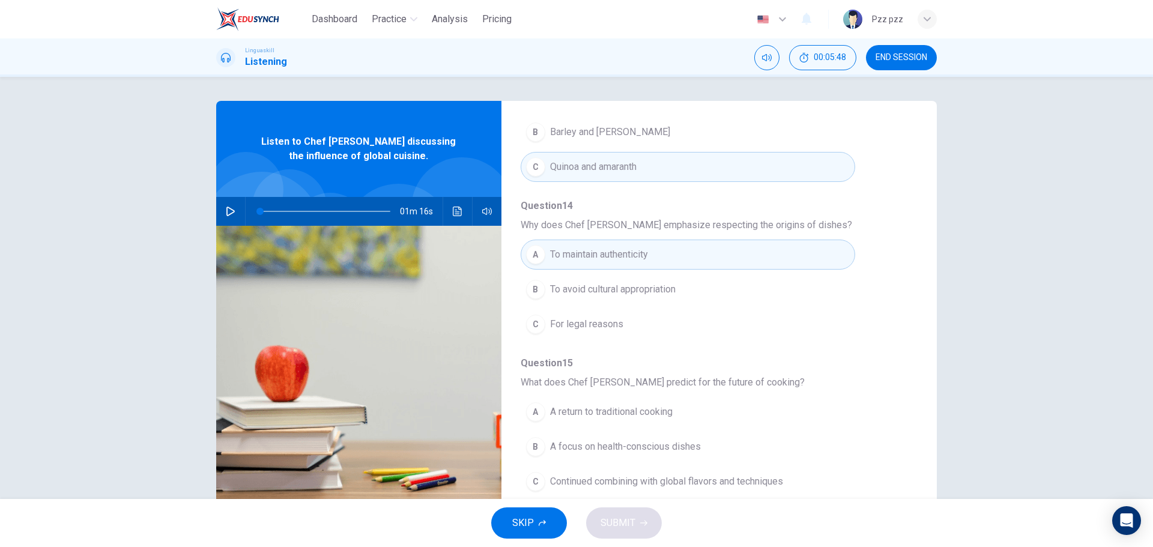
scroll to position [43, 0]
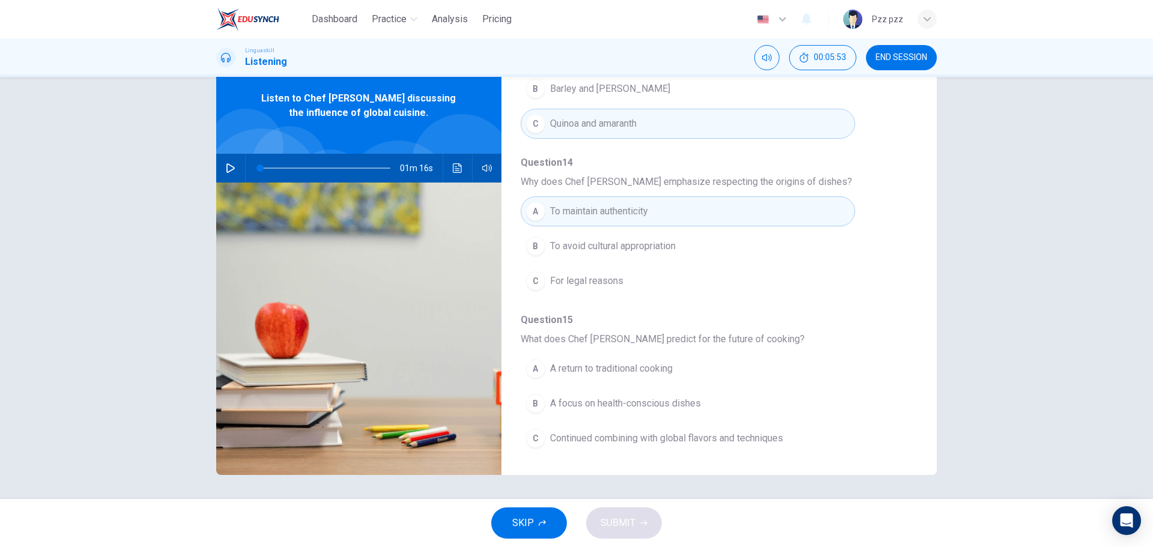
click at [594, 441] on span "Continued combining with global flavors and techniques" at bounding box center [666, 438] width 233 height 14
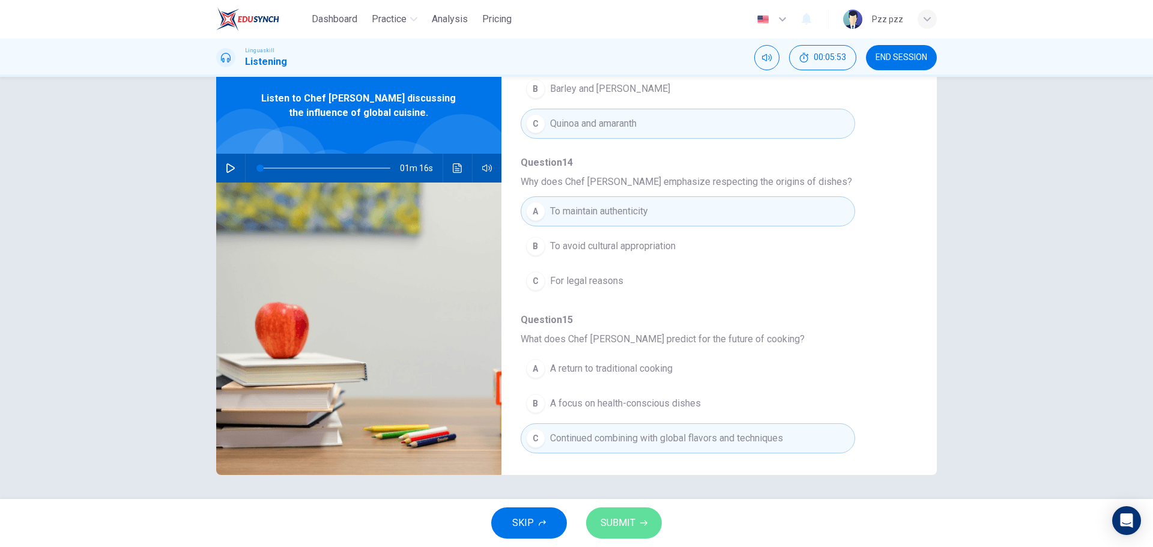
click at [621, 525] on span "SUBMIT" at bounding box center [617, 523] width 35 height 17
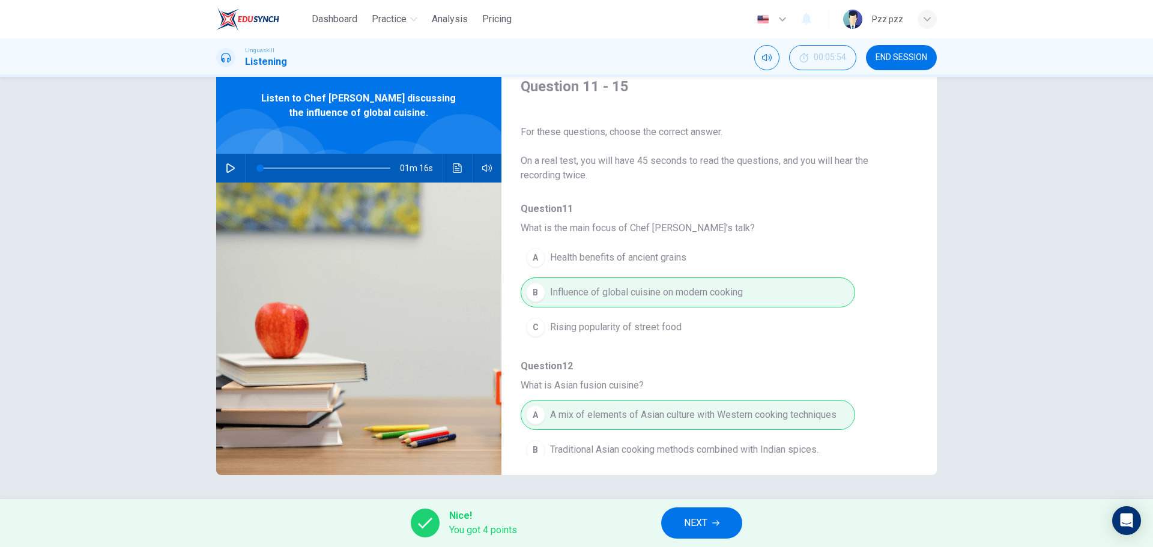
scroll to position [300, 0]
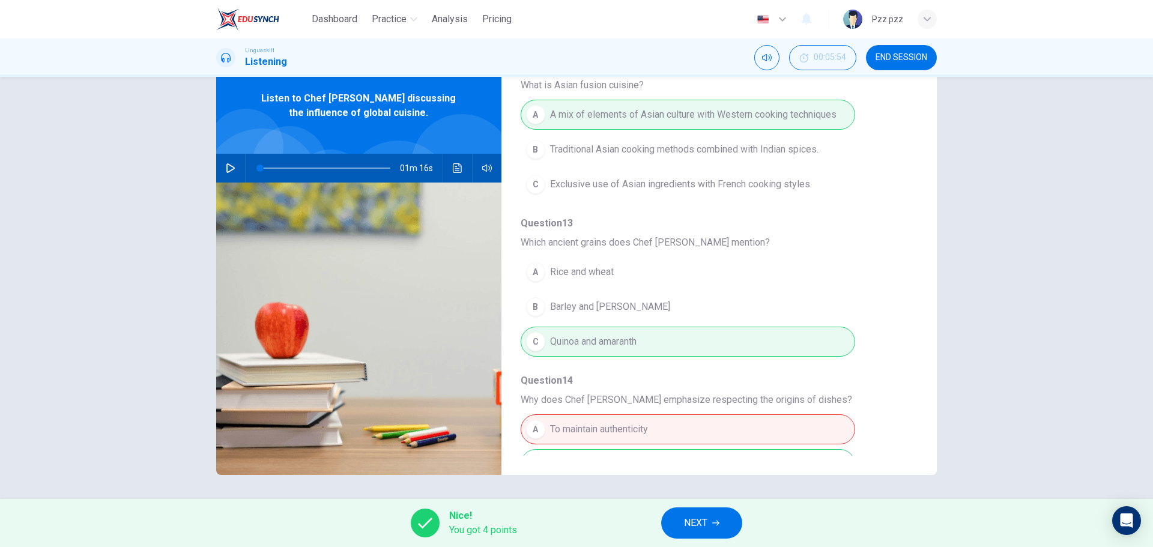
click at [894, 56] on span "END SESSION" at bounding box center [901, 58] width 52 height 10
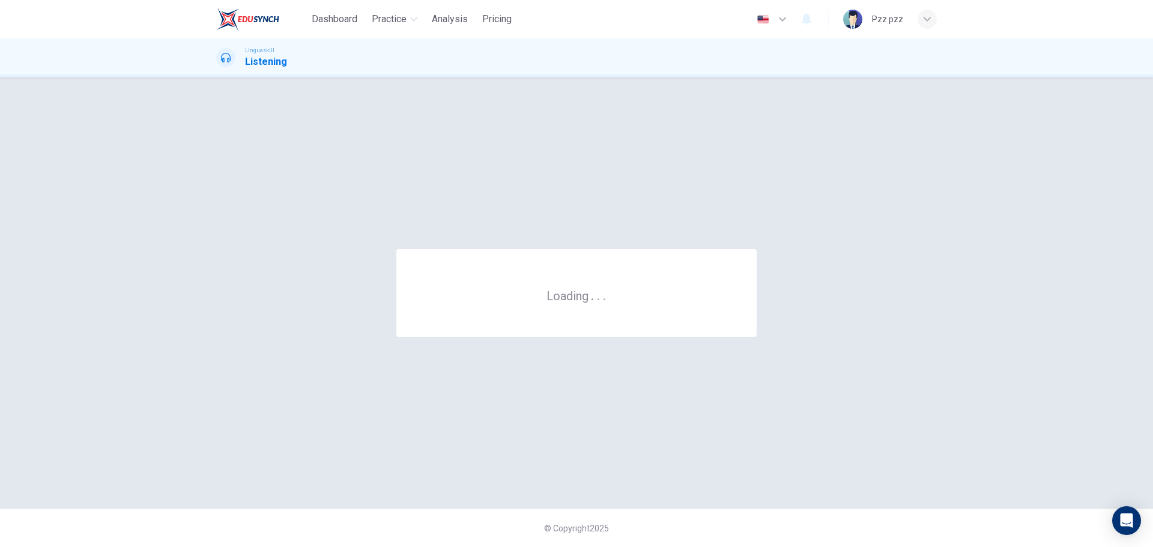
scroll to position [0, 0]
